Goal: Use online tool/utility: Utilize a website feature to perform a specific function

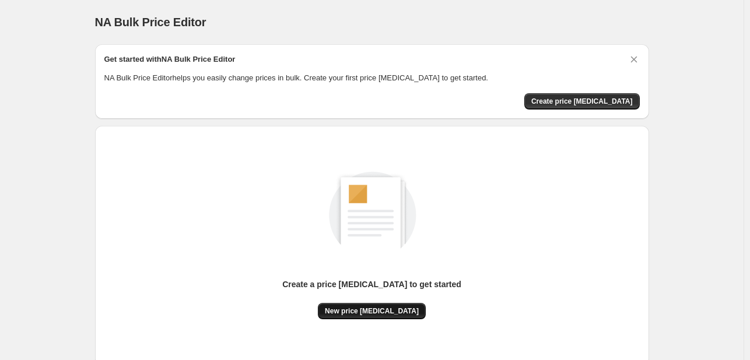
click at [361, 308] on span "New price [MEDICAL_DATA]" at bounding box center [372, 311] width 94 height 9
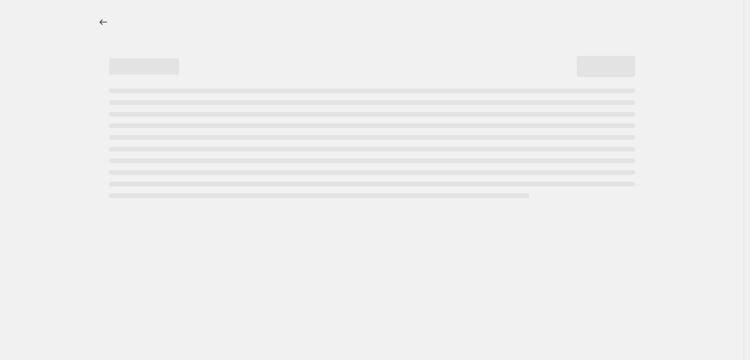
select select "percentage"
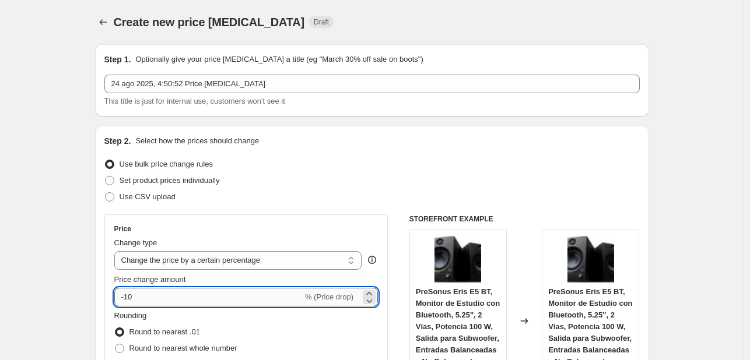
click at [215, 294] on input "-10" at bounding box center [208, 297] width 188 height 19
type input "-1"
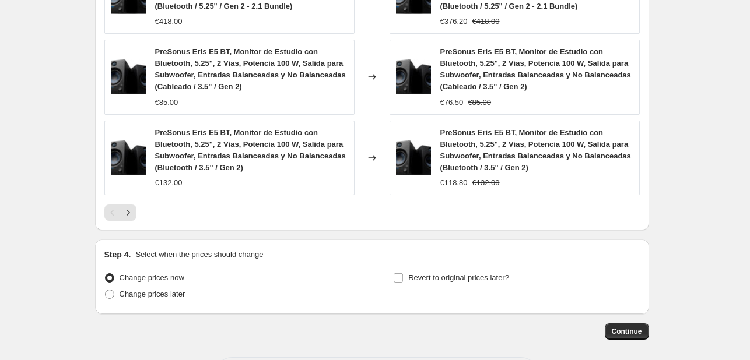
scroll to position [940, 0]
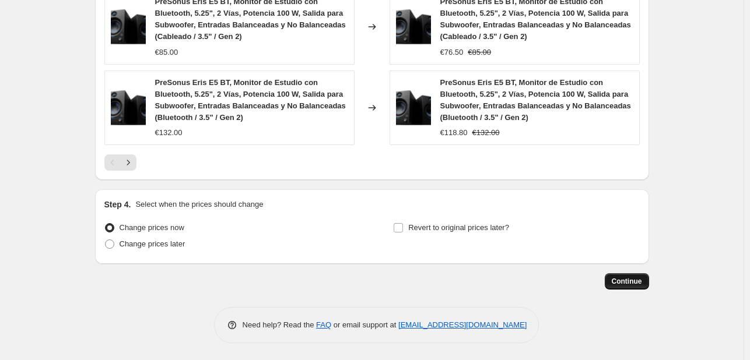
type input "-45"
click at [622, 279] on span "Continue" at bounding box center [626, 281] width 30 height 9
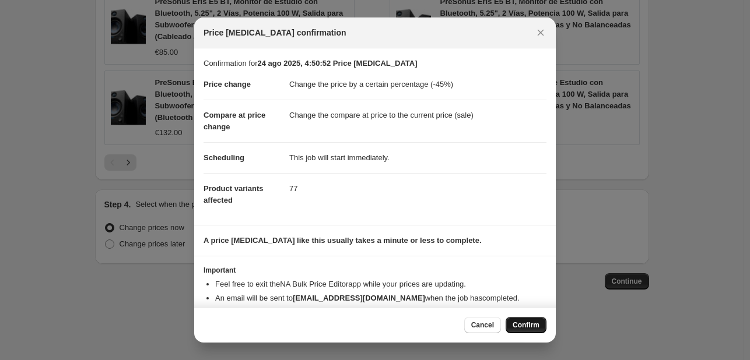
click at [526, 331] on button "Confirm" at bounding box center [525, 325] width 41 height 16
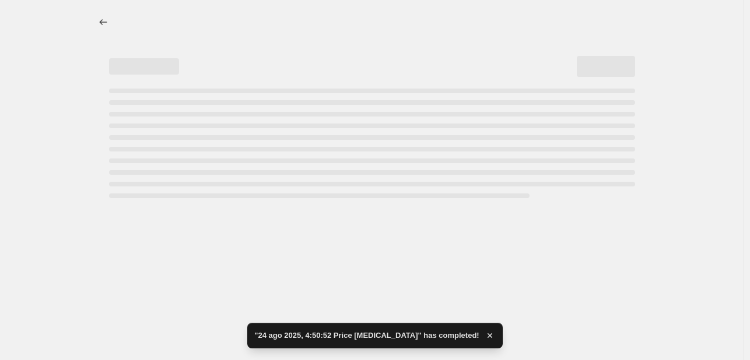
select select "percentage"
